Goal: Transaction & Acquisition: Obtain resource

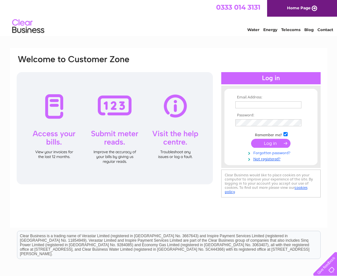
click at [264, 153] on link "Forgotten password?" at bounding box center [271, 152] width 73 height 6
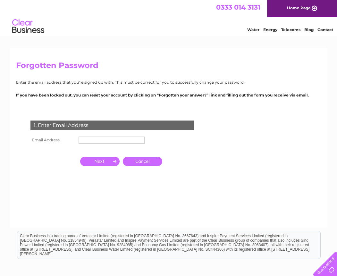
click at [120, 139] on input "text" at bounding box center [112, 140] width 66 height 7
click at [122, 138] on input "crazy" at bounding box center [112, 141] width 67 height 8
paste input "wok28@hotmail.com"
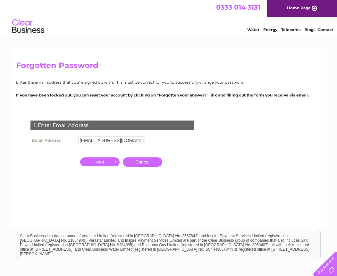
type input "crazywok28@hotmail.com"
click at [141, 161] on link "Cancel" at bounding box center [142, 161] width 39 height 9
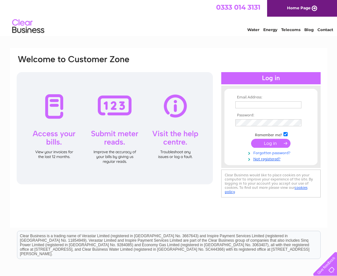
click at [270, 153] on link "Forgotten password?" at bounding box center [271, 152] width 73 height 6
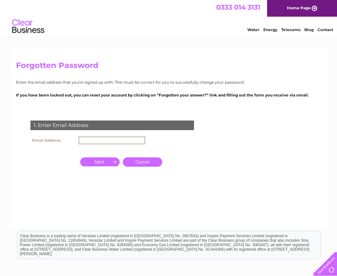
click at [110, 139] on input "text" at bounding box center [112, 141] width 67 height 8
paste input "crazywok28@hotmail.com"
type input "crazywok28@hotmail.com"
click at [97, 160] on input "button" at bounding box center [99, 161] width 39 height 9
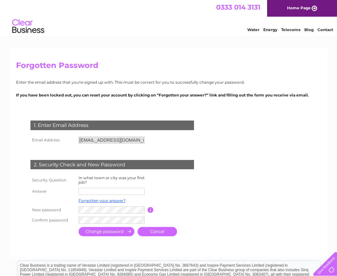
click at [105, 190] on input "text" at bounding box center [112, 191] width 66 height 7
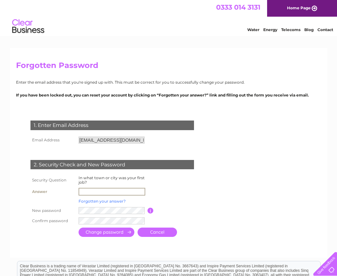
click at [104, 203] on link "Forgotten your answer?" at bounding box center [102, 201] width 47 height 5
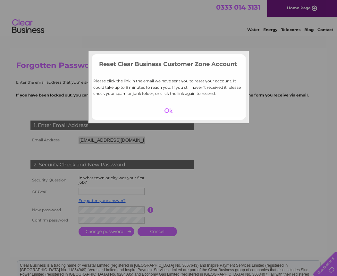
click at [167, 107] on div at bounding box center [168, 110] width 39 height 9
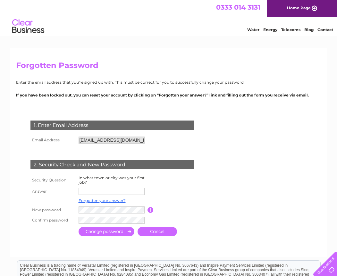
click at [114, 192] on input "text" at bounding box center [112, 191] width 66 height 7
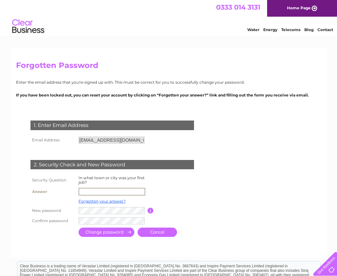
click at [112, 233] on input "submit" at bounding box center [107, 232] width 56 height 9
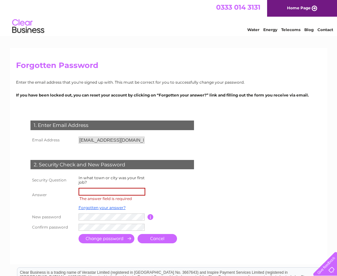
click at [97, 240] on input "submit" at bounding box center [107, 238] width 56 height 9
click at [90, 187] on td "The answer field is required" at bounding box center [112, 194] width 70 height 17
click at [92, 193] on input "text" at bounding box center [112, 192] width 67 height 8
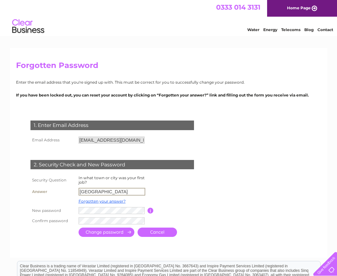
type input "london"
click at [110, 236] on td at bounding box center [106, 232] width 59 height 12
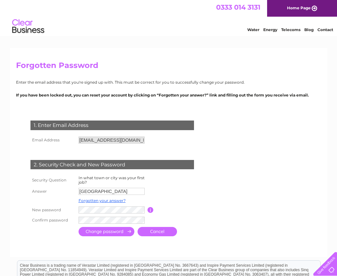
click at [109, 233] on input "submit" at bounding box center [107, 231] width 56 height 9
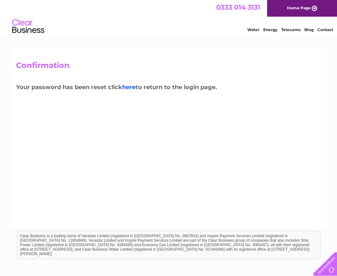
click at [128, 86] on link "here" at bounding box center [128, 87] width 13 height 7
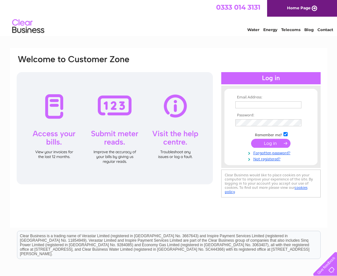
type input "[EMAIL_ADDRESS][DOMAIN_NAME]"
click at [254, 144] on input "submit" at bounding box center [270, 143] width 39 height 9
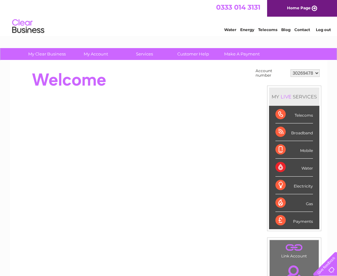
click at [293, 118] on div "Telecoms" at bounding box center [293, 115] width 37 height 18
click at [300, 116] on div "Telecoms" at bounding box center [293, 115] width 37 height 18
click at [302, 134] on div "Broadband" at bounding box center [293, 132] width 37 height 18
click at [307, 154] on div "Mobile" at bounding box center [293, 150] width 37 height 18
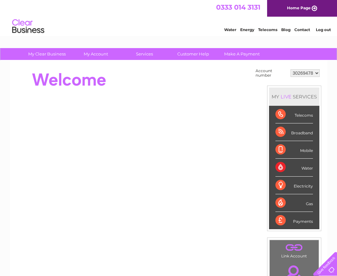
click at [305, 166] on div "Water" at bounding box center [293, 168] width 37 height 18
click at [279, 147] on div "Mobile" at bounding box center [293, 150] width 37 height 18
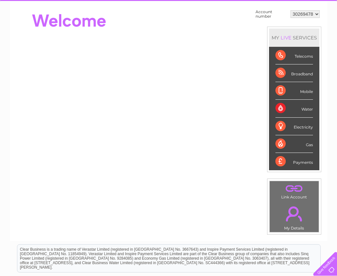
scroll to position [64, 0]
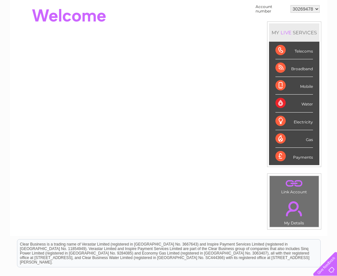
click at [294, 211] on link "." at bounding box center [294, 208] width 46 height 22
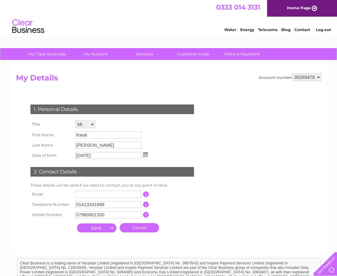
click at [106, 154] on input "10/10/2004" at bounding box center [108, 155] width 66 height 7
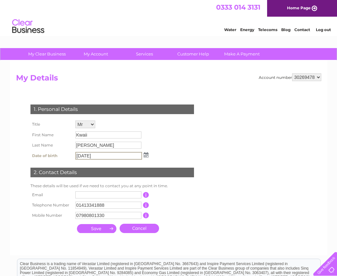
click at [106, 154] on input "10/10/2004" at bounding box center [108, 156] width 67 height 8
click at [109, 155] on input "10/10/2004" at bounding box center [108, 156] width 67 height 8
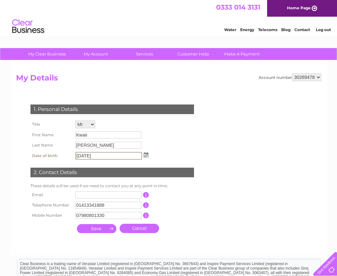
click at [96, 191] on td at bounding box center [108, 195] width 69 height 10
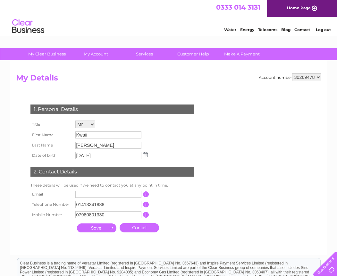
click at [138, 226] on link "Cancel" at bounding box center [139, 227] width 39 height 9
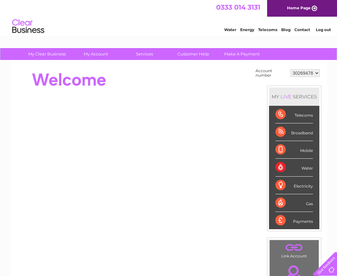
click at [304, 152] on div "Mobile" at bounding box center [293, 150] width 37 height 18
click at [296, 127] on div "Broadband" at bounding box center [293, 132] width 37 height 18
click at [285, 111] on div "Telecoms" at bounding box center [293, 115] width 37 height 18
click at [282, 93] on div "MY LIVE SERVICES" at bounding box center [294, 96] width 50 height 18
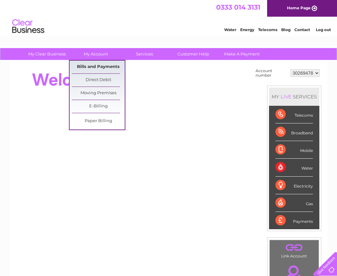
click at [104, 64] on link "Bills and Payments" at bounding box center [98, 67] width 53 height 13
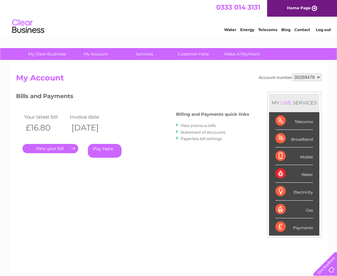
click at [193, 126] on link "View previous bills" at bounding box center [197, 125] width 35 height 5
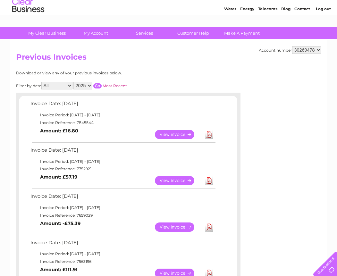
scroll to position [32, 0]
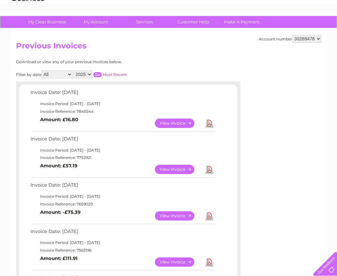
click at [171, 124] on link "View" at bounding box center [178, 123] width 47 height 9
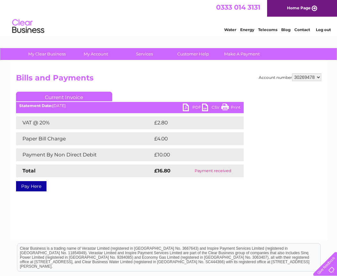
click at [187, 105] on link "PDF" at bounding box center [192, 108] width 19 height 9
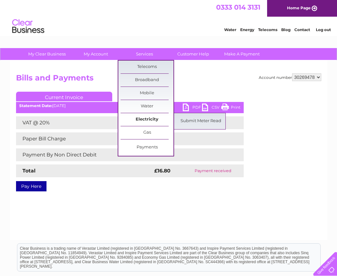
click at [143, 120] on link "Electricity" at bounding box center [146, 119] width 53 height 13
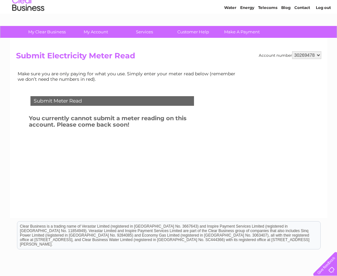
scroll to position [32, 0]
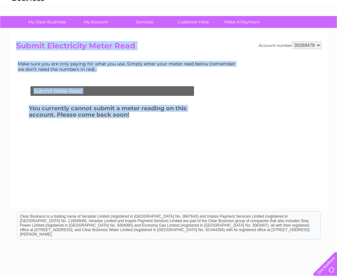
drag, startPoint x: 132, startPoint y: 115, endPoint x: 17, endPoint y: 42, distance: 136.6
click at [17, 42] on form "Account number 30269478 Submit Electricity Meter Read Make sure you are only pa…" at bounding box center [168, 47] width 305 height 12
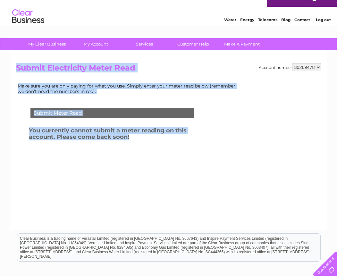
scroll to position [0, 0]
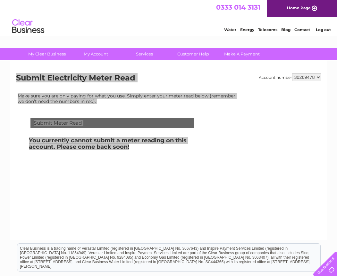
click at [301, 29] on link "Contact" at bounding box center [302, 29] width 16 height 5
